Goal: Information Seeking & Learning: Find specific fact

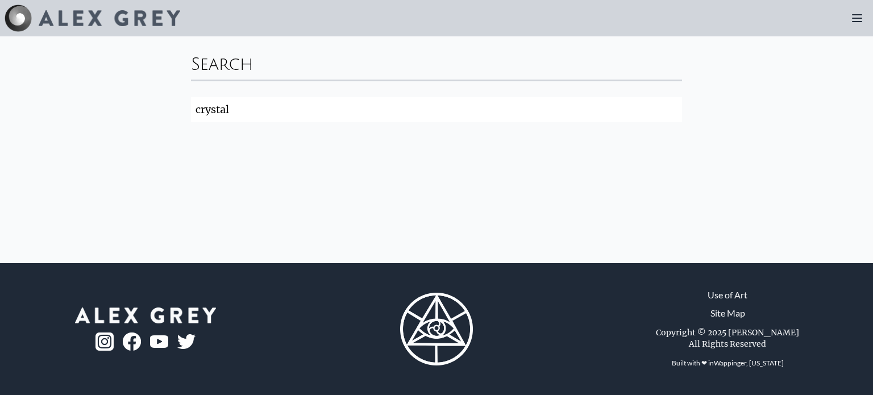
type input "crystal"
click button "Search" at bounding box center [0, 0] width 0 height 0
drag, startPoint x: 234, startPoint y: 109, endPoint x: 172, endPoint y: 119, distance: 62.9
click at [172, 119] on div "Search crystal Search" at bounding box center [436, 149] width 873 height 227
